Goal: Information Seeking & Learning: Learn about a topic

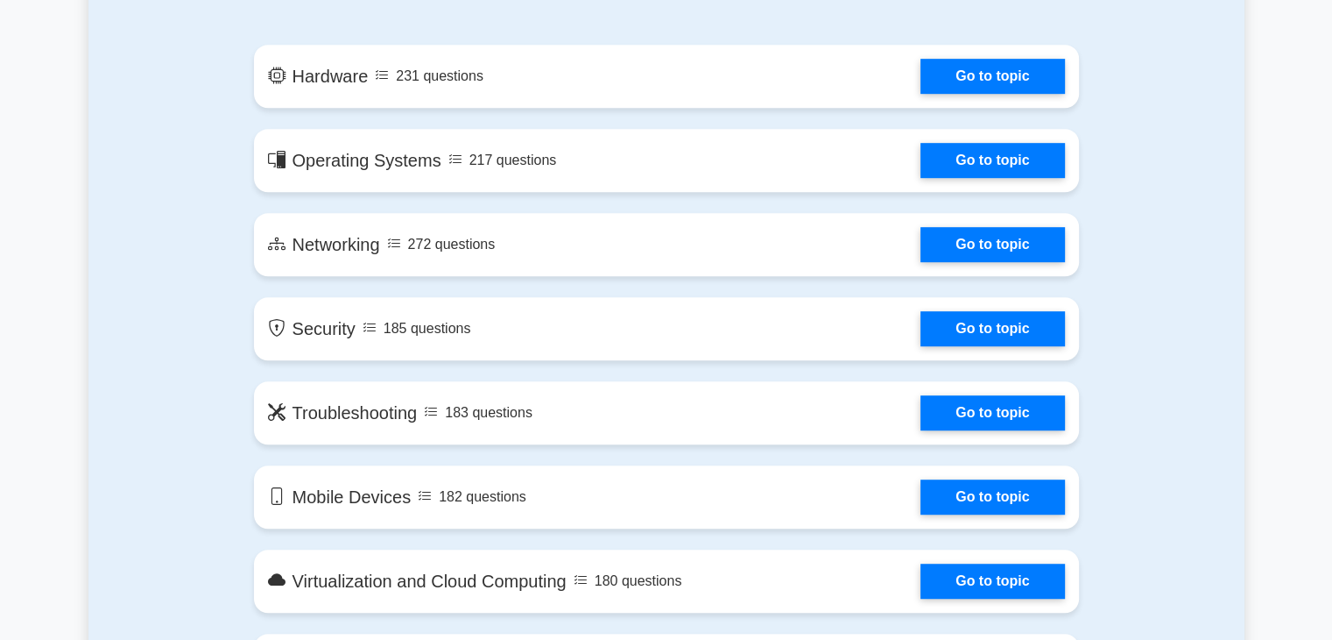
scroll to position [964, 0]
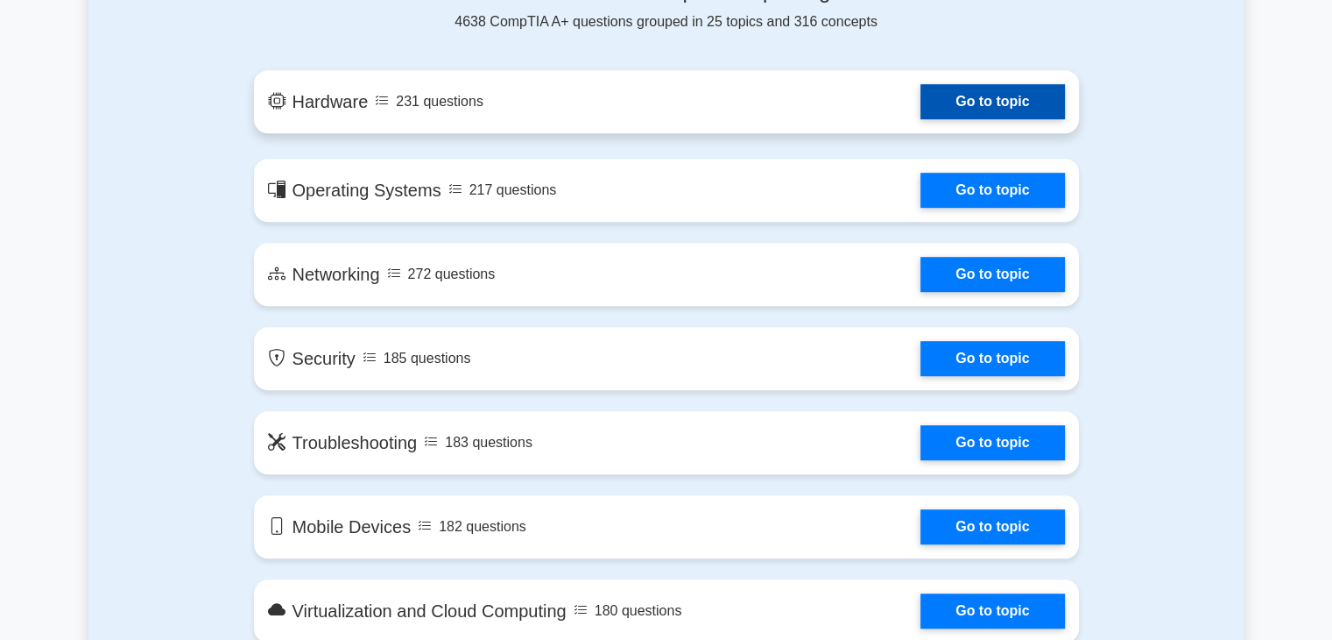
click at [979, 107] on link "Go to topic" at bounding box center [993, 101] width 144 height 35
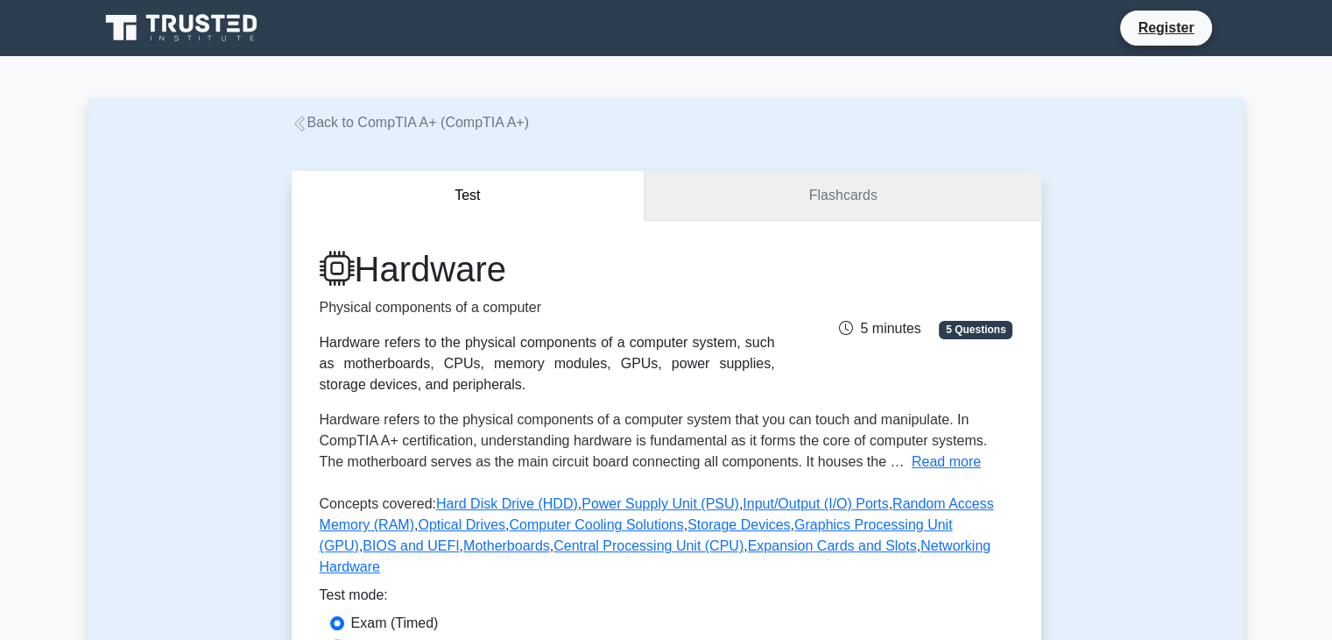
click at [767, 205] on link "Flashcards" at bounding box center [843, 196] width 396 height 50
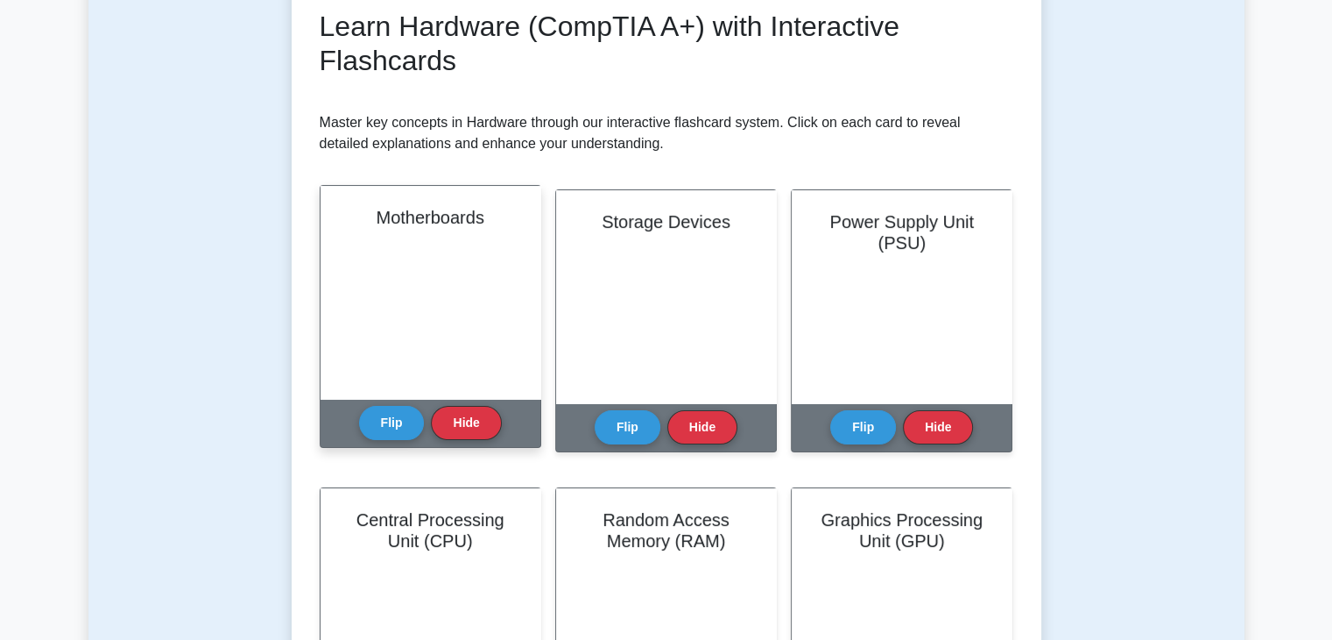
scroll to position [263, 0]
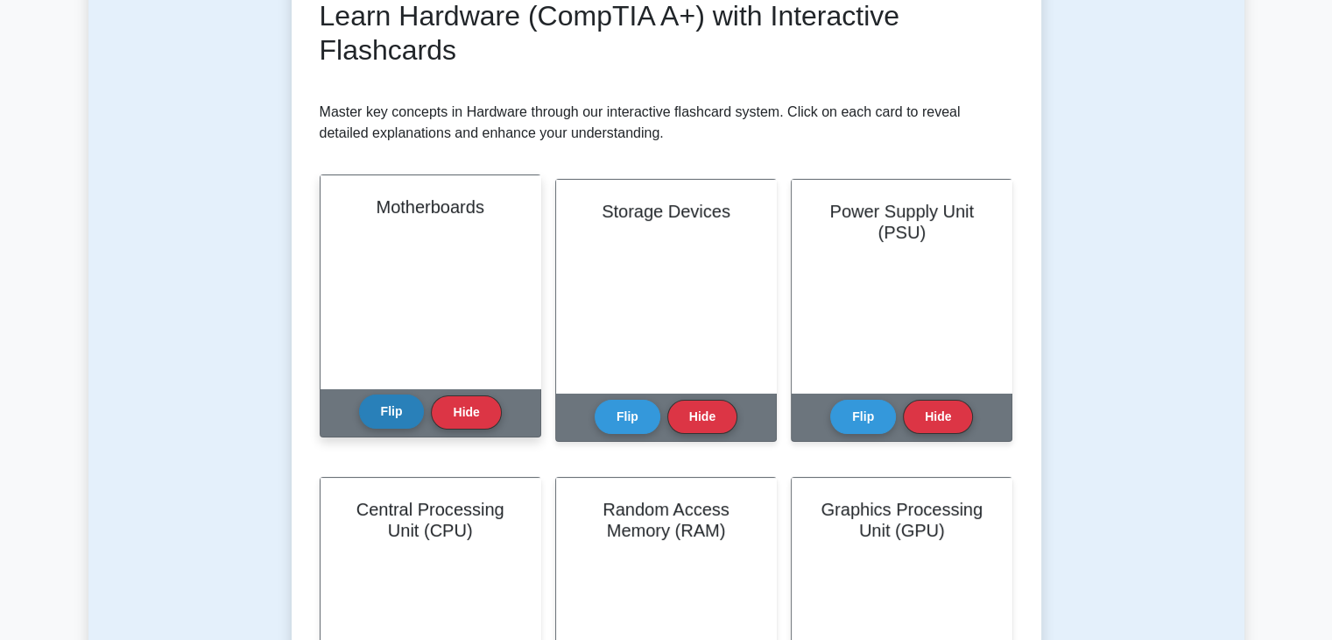
click at [399, 414] on button "Flip" at bounding box center [392, 411] width 66 height 34
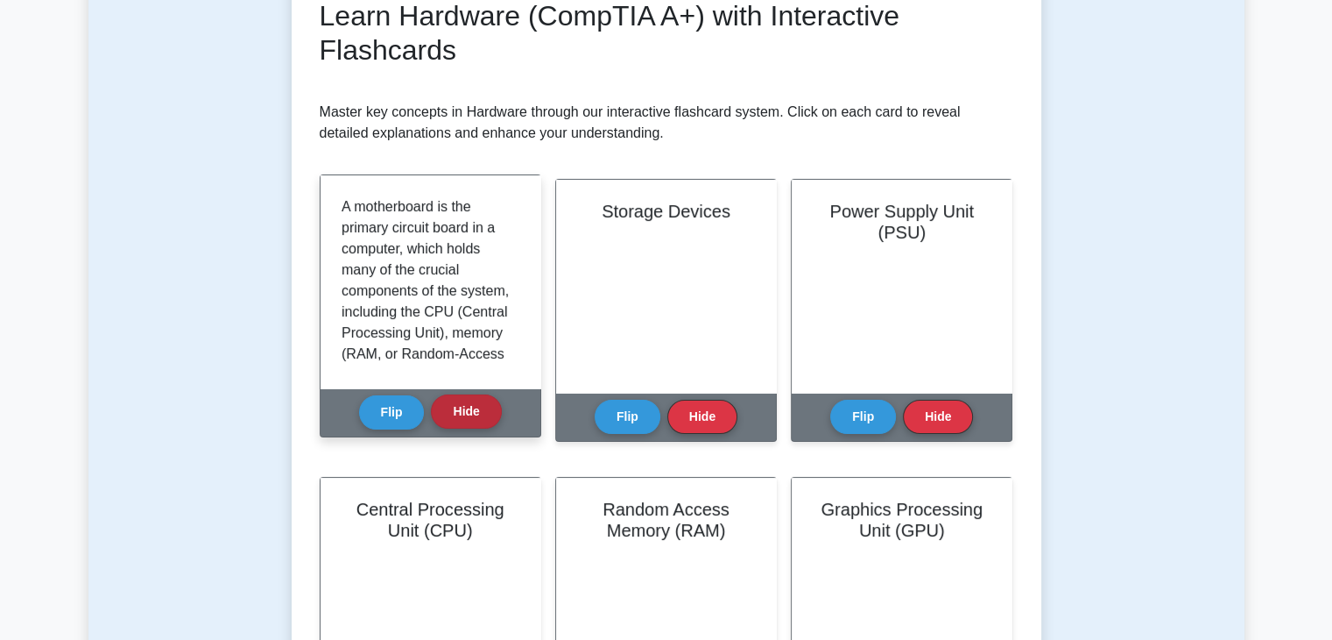
click at [470, 415] on button "Hide" at bounding box center [466, 411] width 70 height 34
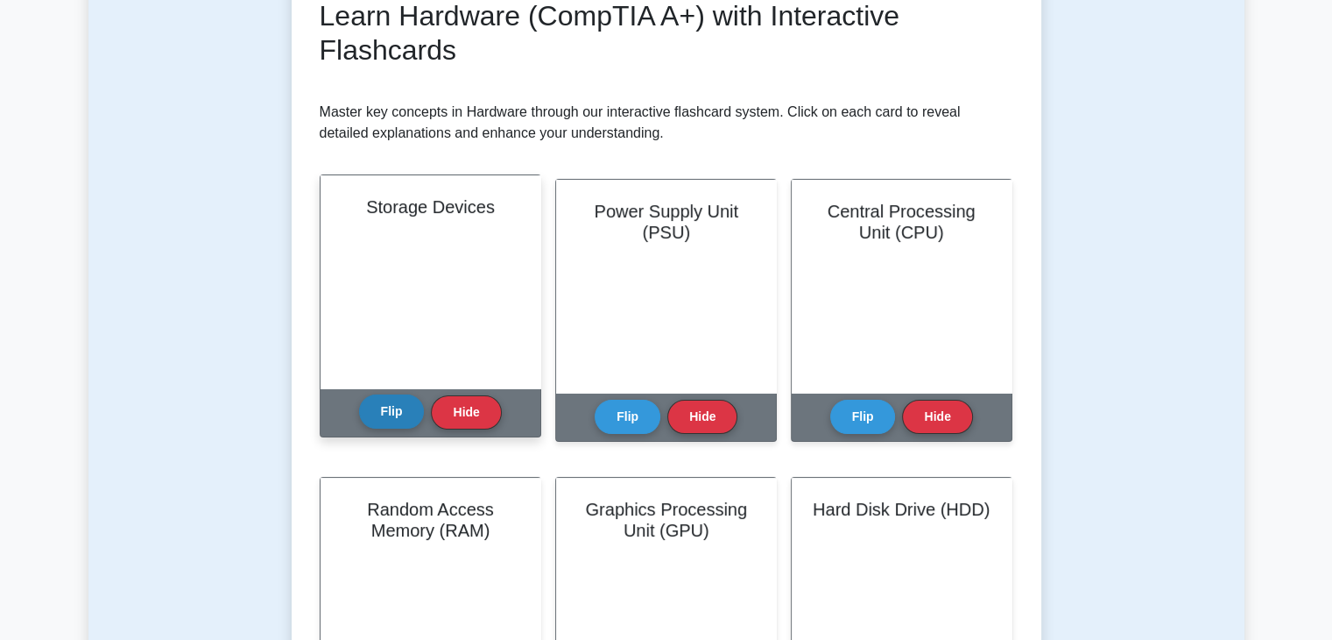
click at [385, 414] on button "Flip" at bounding box center [392, 411] width 66 height 34
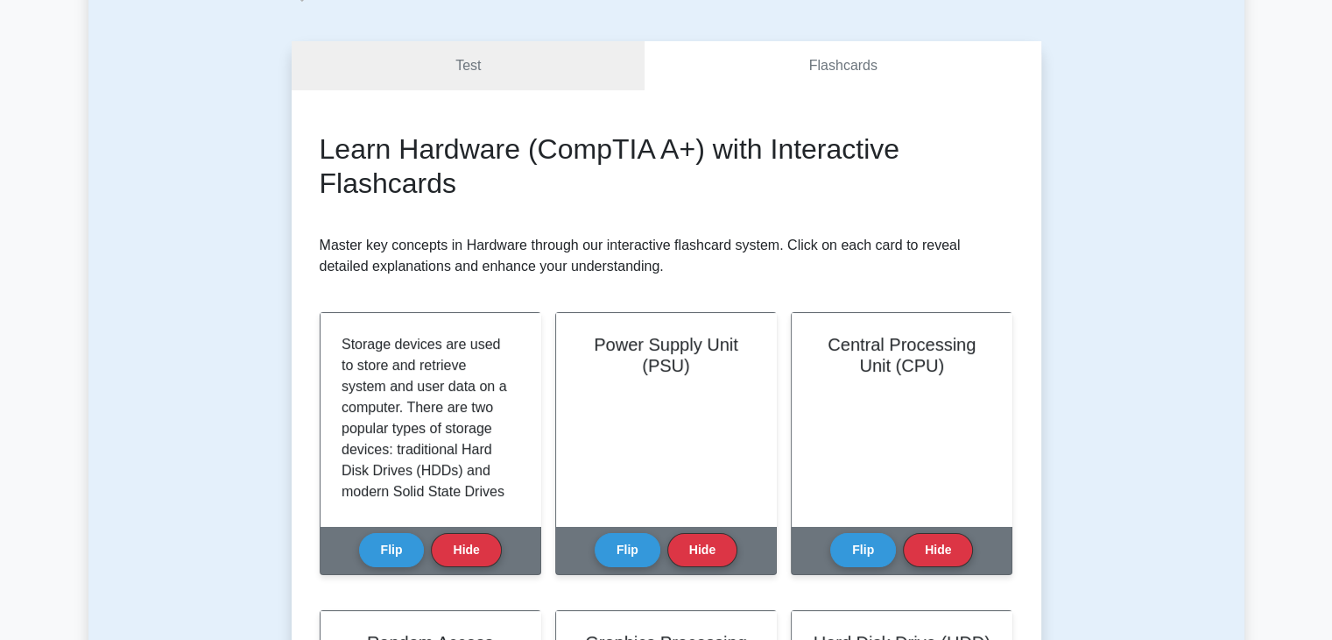
scroll to position [0, 0]
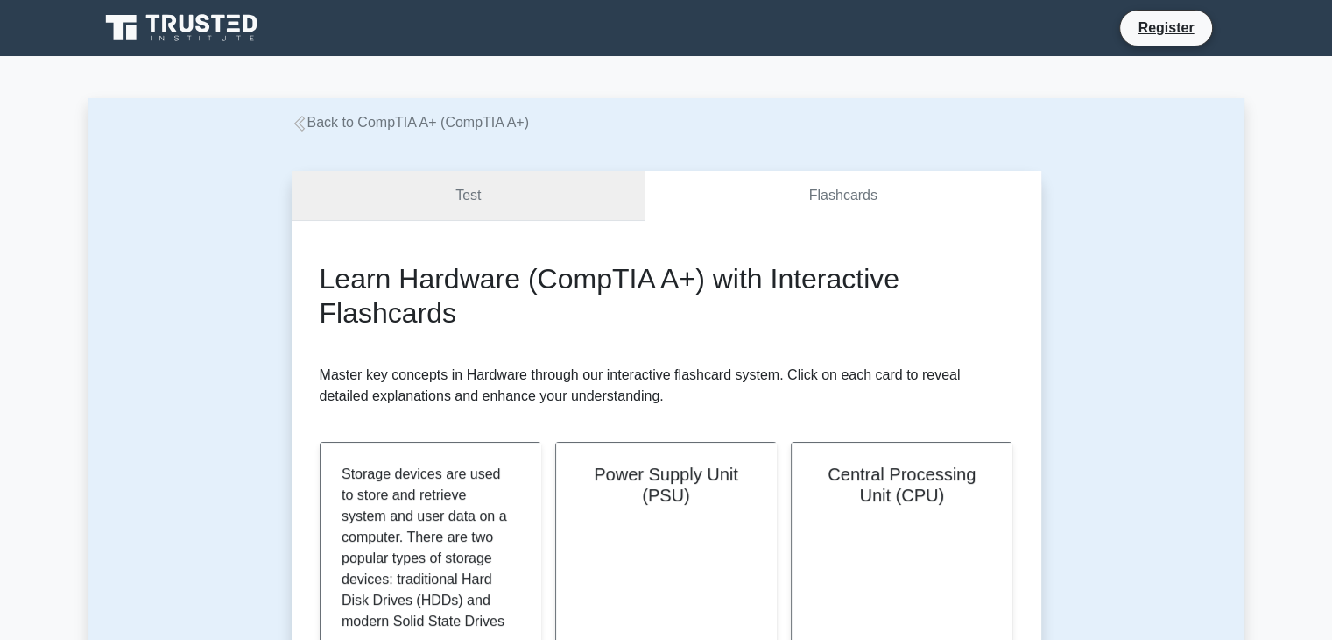
click at [463, 214] on link "Test" at bounding box center [469, 196] width 354 height 50
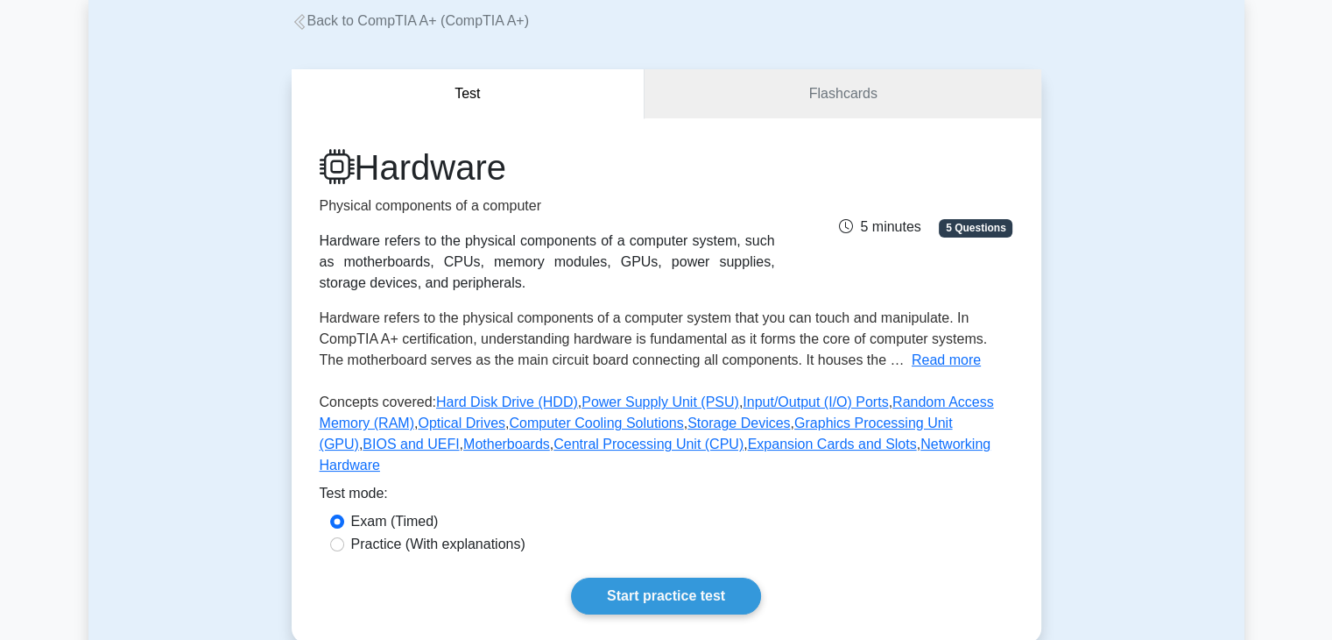
scroll to position [263, 0]
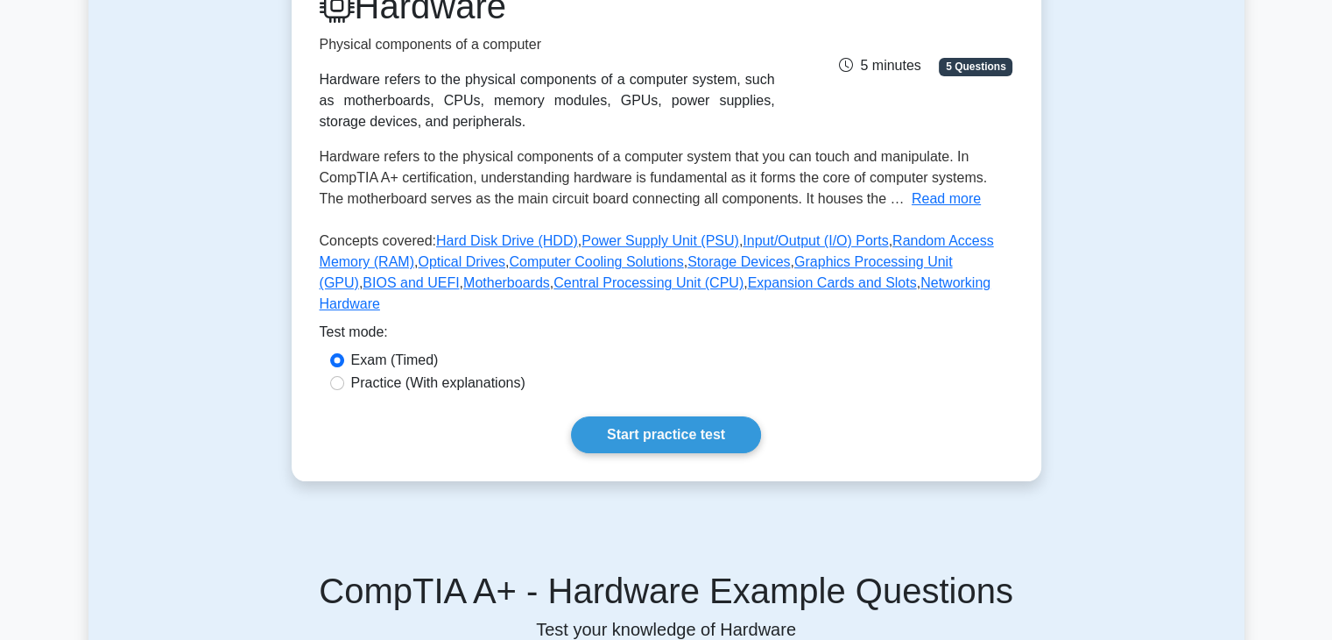
click at [406, 372] on label "Practice (With explanations)" at bounding box center [438, 382] width 174 height 21
click at [344, 376] on input "Practice (With explanations)" at bounding box center [337, 383] width 14 height 14
radio input "true"
click at [623, 416] on link "Start practice test" at bounding box center [666, 434] width 190 height 37
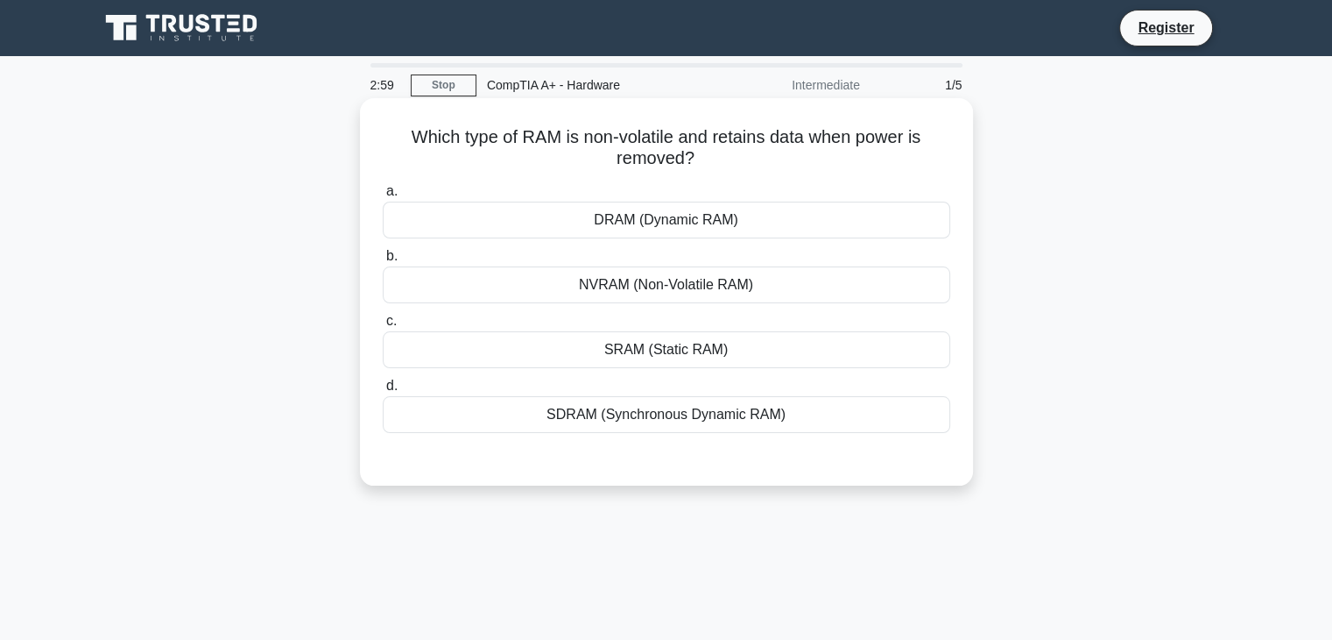
click at [670, 282] on div "NVRAM (Non-Volatile RAM)" at bounding box center [667, 284] width 568 height 37
click at [383, 262] on input "b. NVRAM (Non-Volatile RAM)" at bounding box center [383, 256] width 0 height 11
